Goal: Navigation & Orientation: Find specific page/section

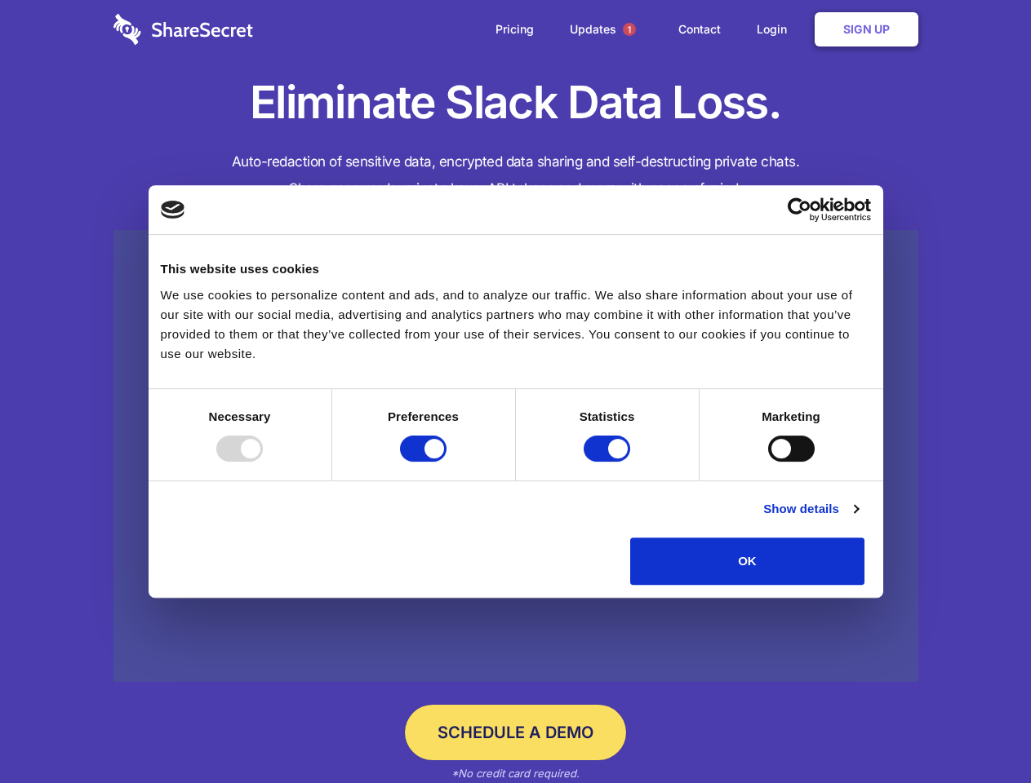
click at [263, 462] on div at bounding box center [239, 449] width 47 height 26
click at [446, 462] on input "Preferences" at bounding box center [423, 449] width 47 height 26
checkbox input "false"
click at [609, 462] on input "Statistics" at bounding box center [607, 449] width 47 height 26
checkbox input "false"
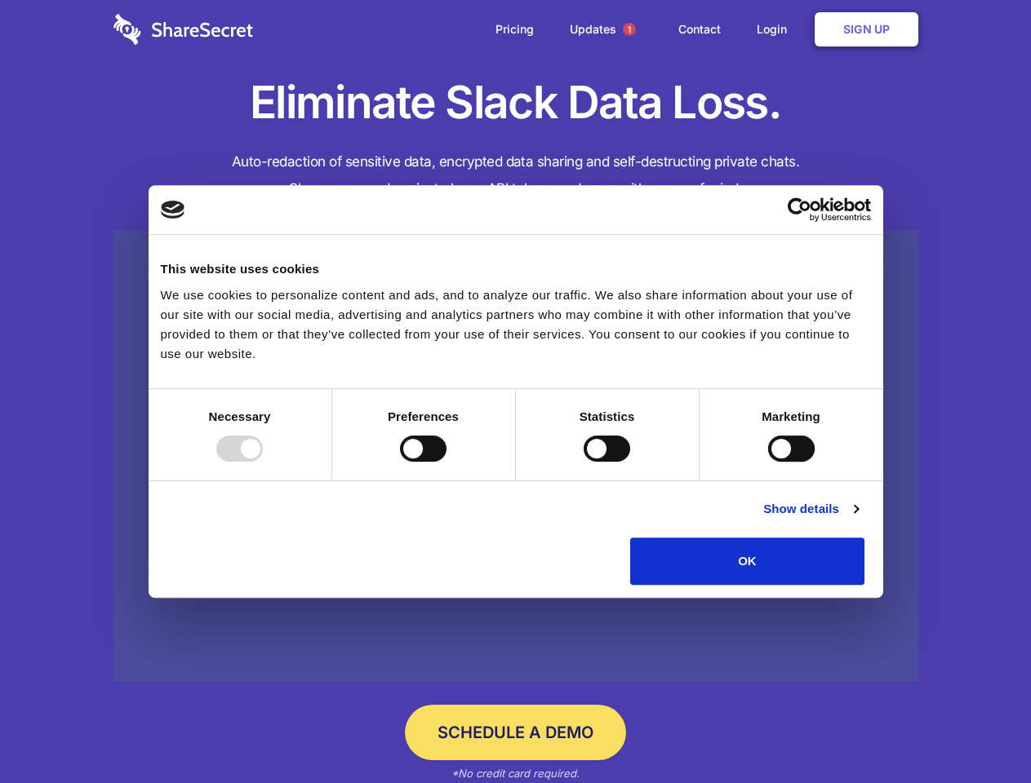
click at [768, 462] on input "Marketing" at bounding box center [791, 449] width 47 height 26
checkbox input "true"
click at [858, 519] on link "Show details" at bounding box center [810, 509] width 95 height 20
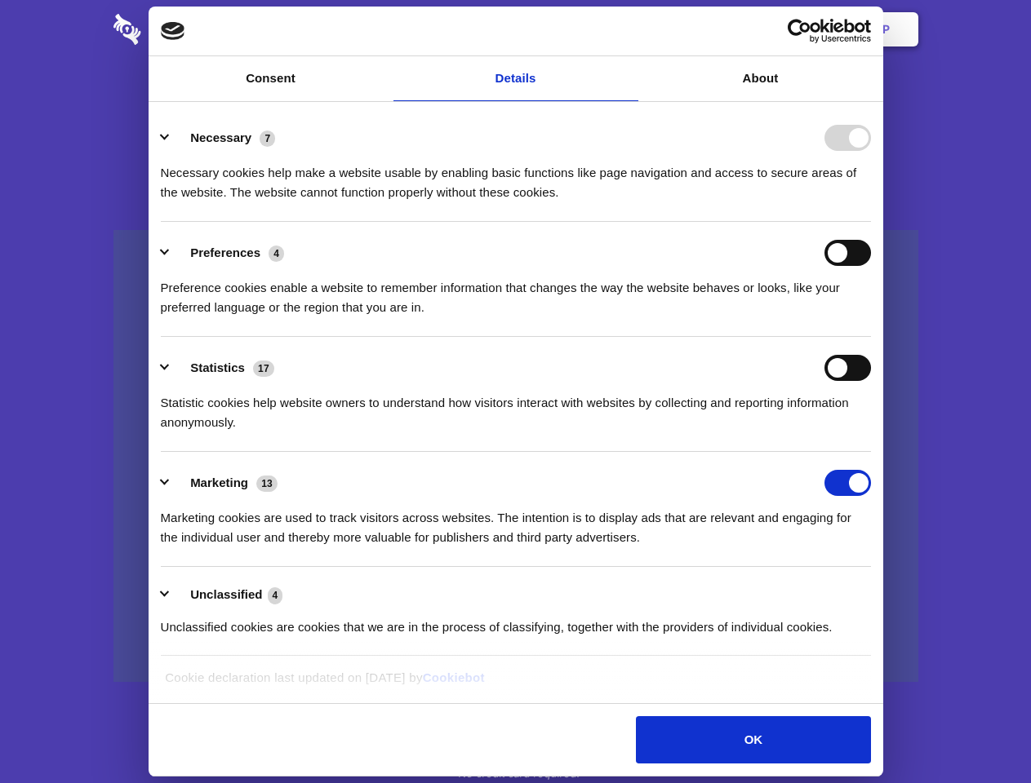
click at [871, 202] on div "Necessary 7 Necessary cookies help make a website usable by enabling basic func…" at bounding box center [516, 164] width 710 height 78
click at [628, 29] on span "1" at bounding box center [629, 29] width 13 height 13
